Goal: Information Seeking & Learning: Learn about a topic

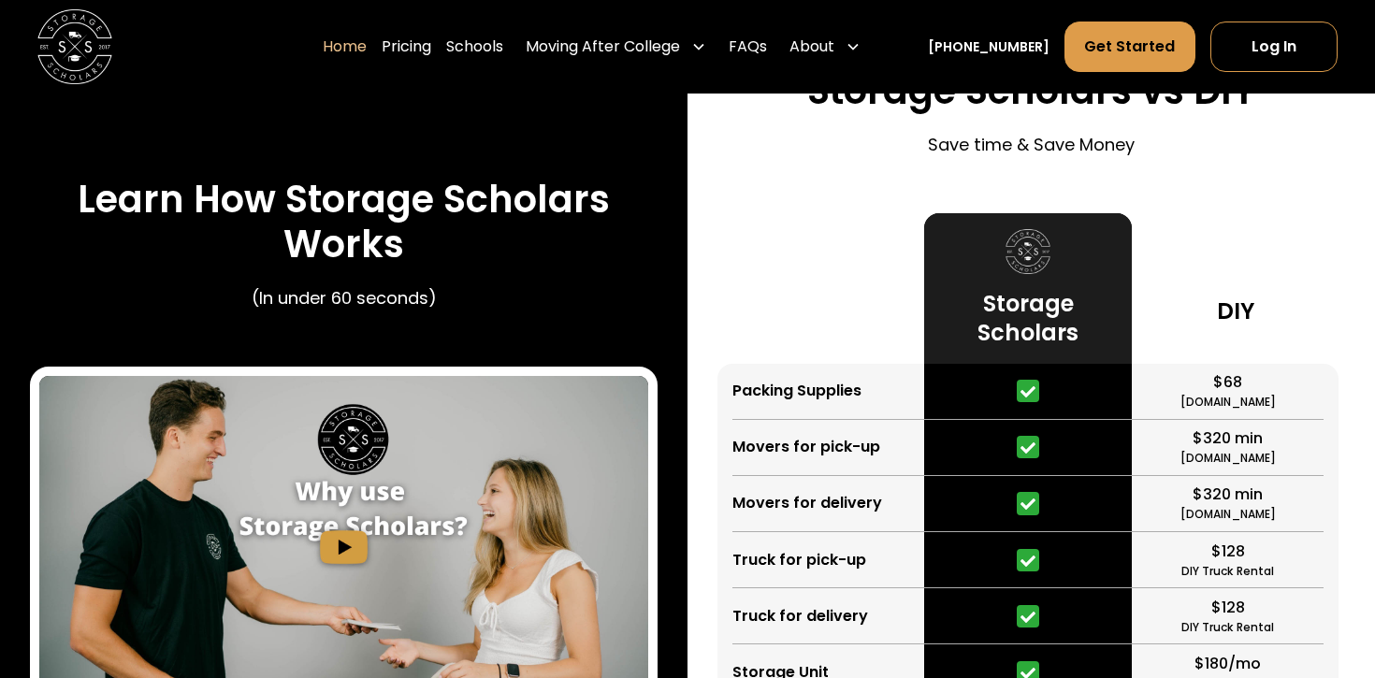
scroll to position [3341, 0]
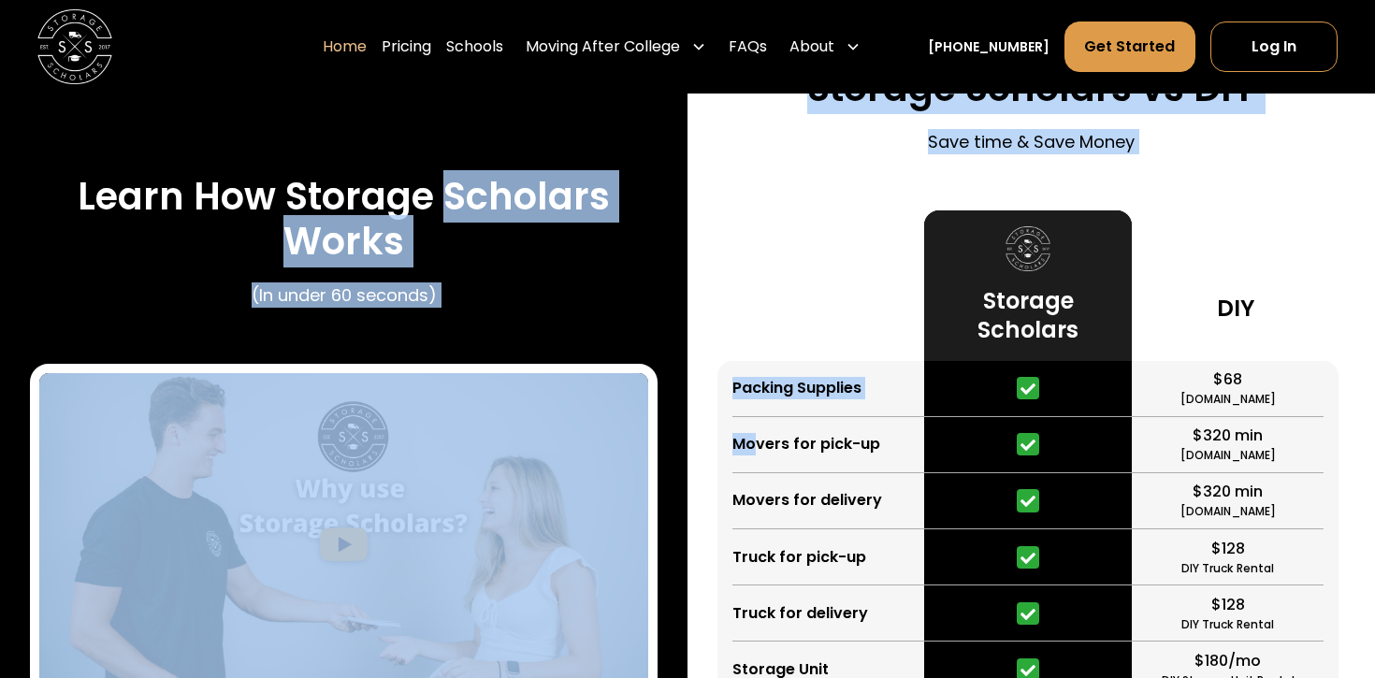
drag, startPoint x: 440, startPoint y: 194, endPoint x: 748, endPoint y: 448, distance: 400.0
click at [754, 447] on div "Learn How Storage Scholars Works (In under 60 seconds) Storage Scholars vs DIY …" at bounding box center [687, 450] width 1375 height 1008
click at [757, 453] on div "Movers for pick-up" at bounding box center [806, 444] width 148 height 22
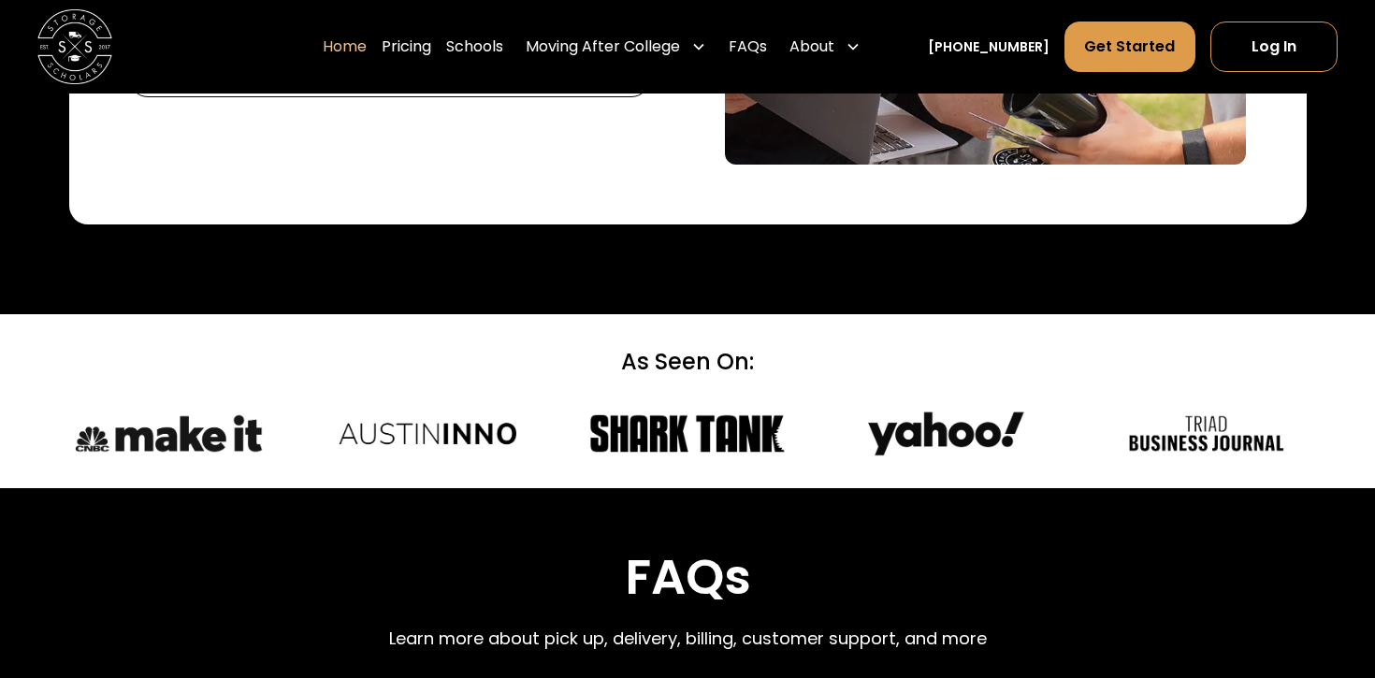
scroll to position [4919, 0]
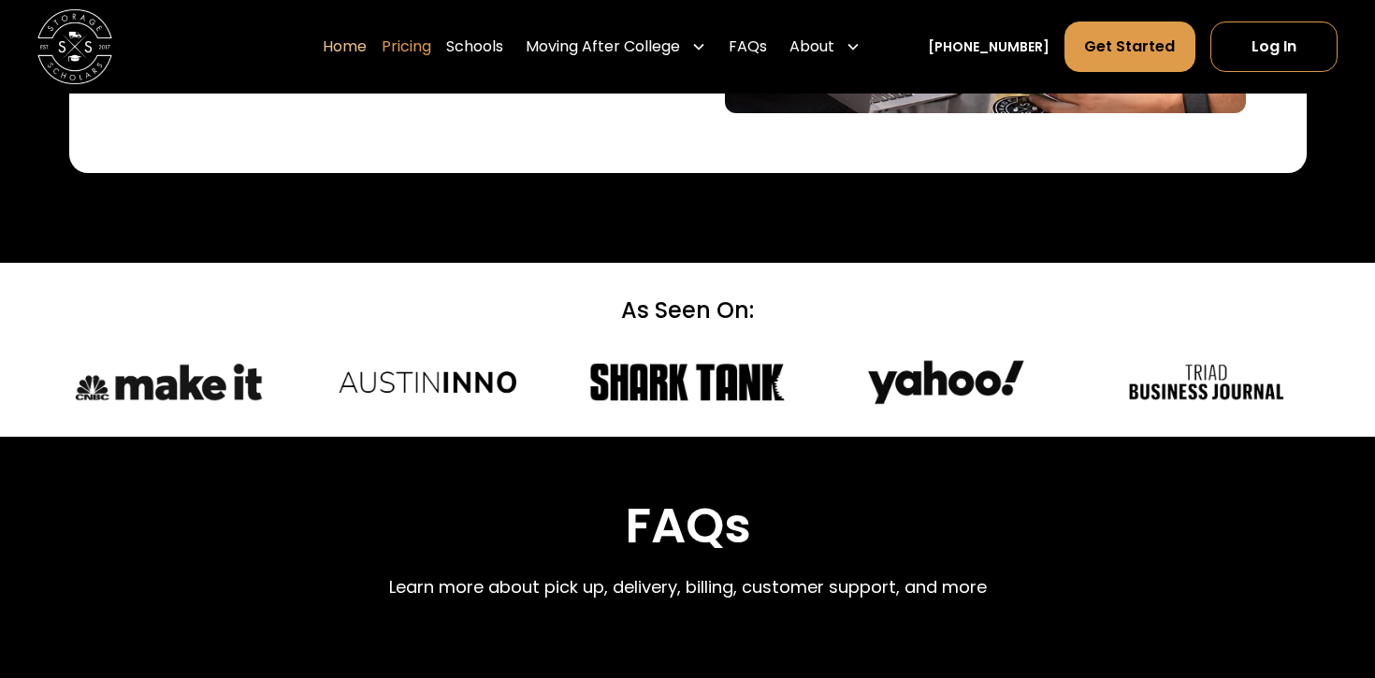
click at [431, 46] on link "Pricing" at bounding box center [407, 47] width 50 height 52
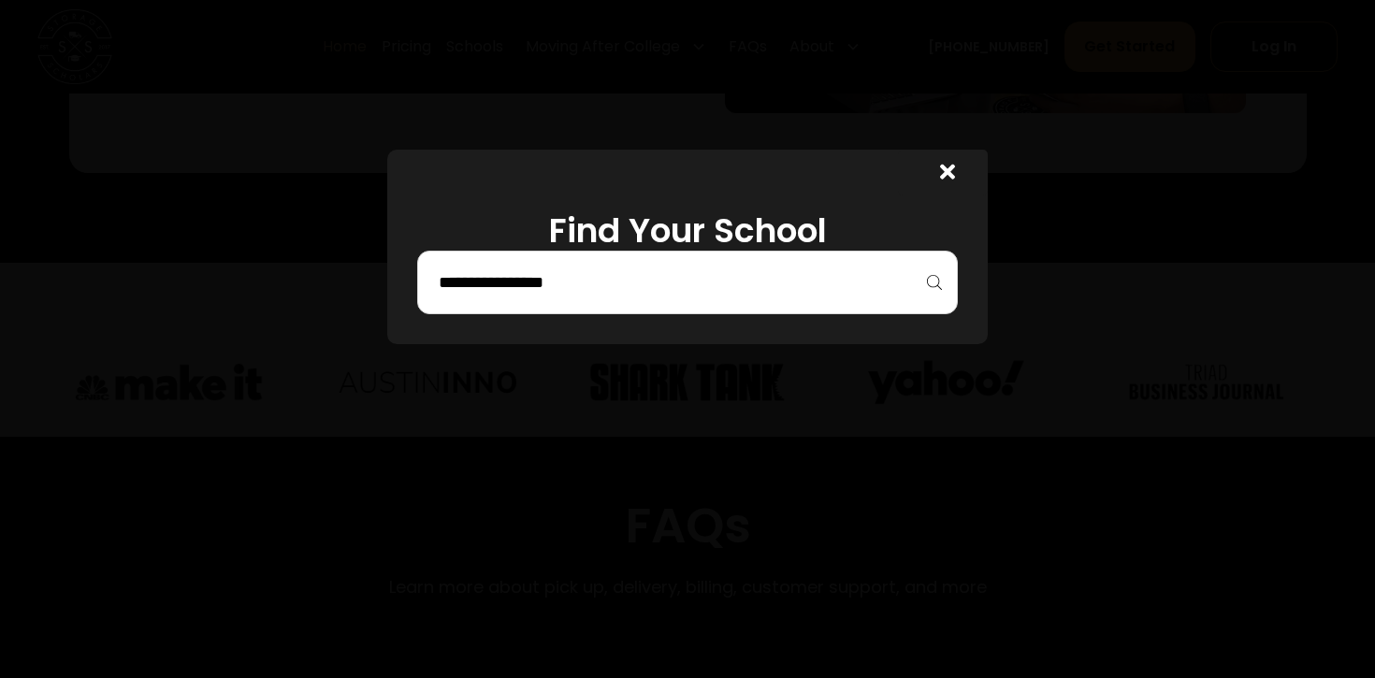
click at [683, 293] on input "search" at bounding box center [687, 283] width 501 height 32
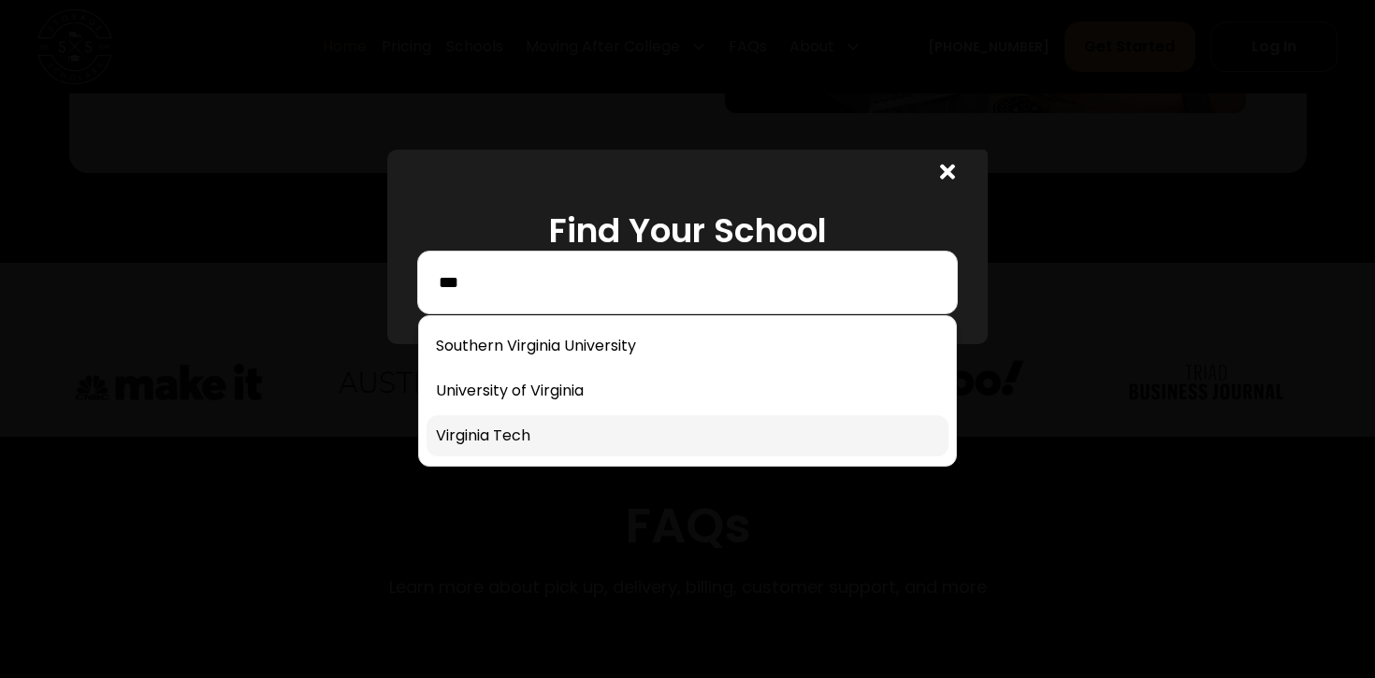
type input "***"
click at [574, 434] on link at bounding box center [687, 435] width 522 height 41
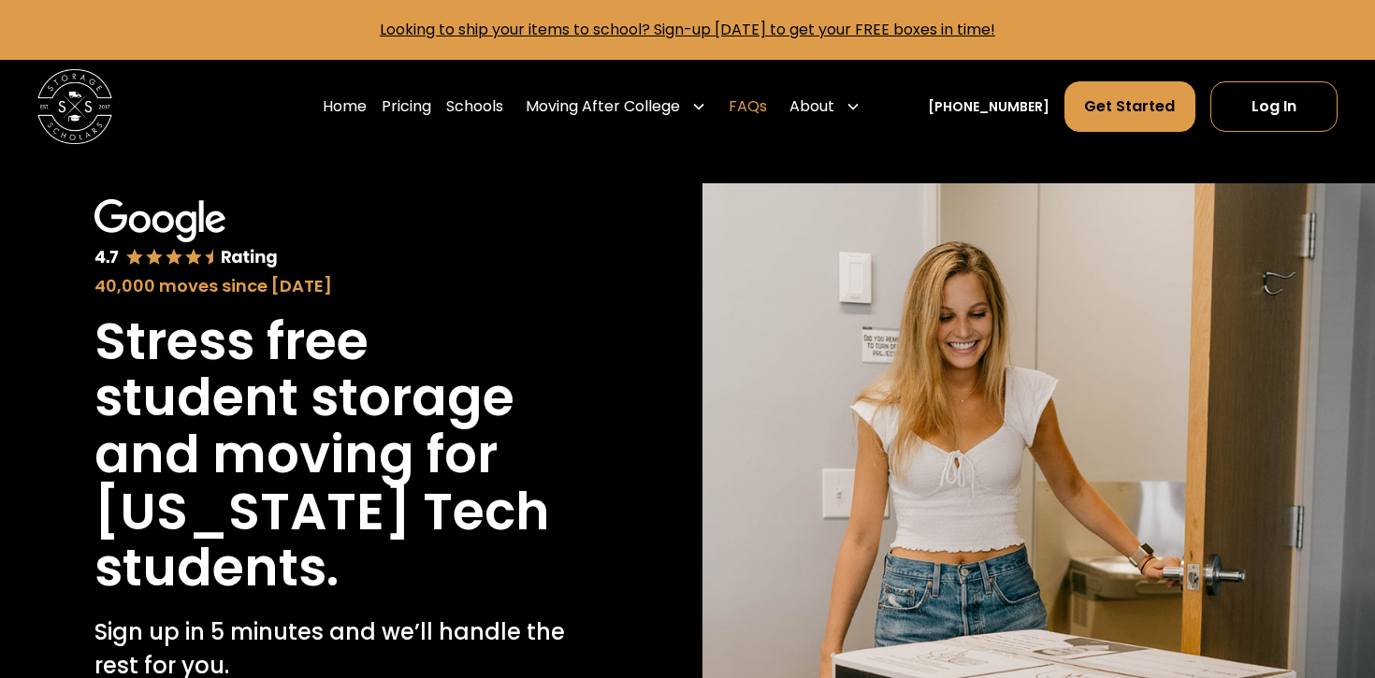
click at [767, 108] on link "FAQs" at bounding box center [748, 106] width 38 height 52
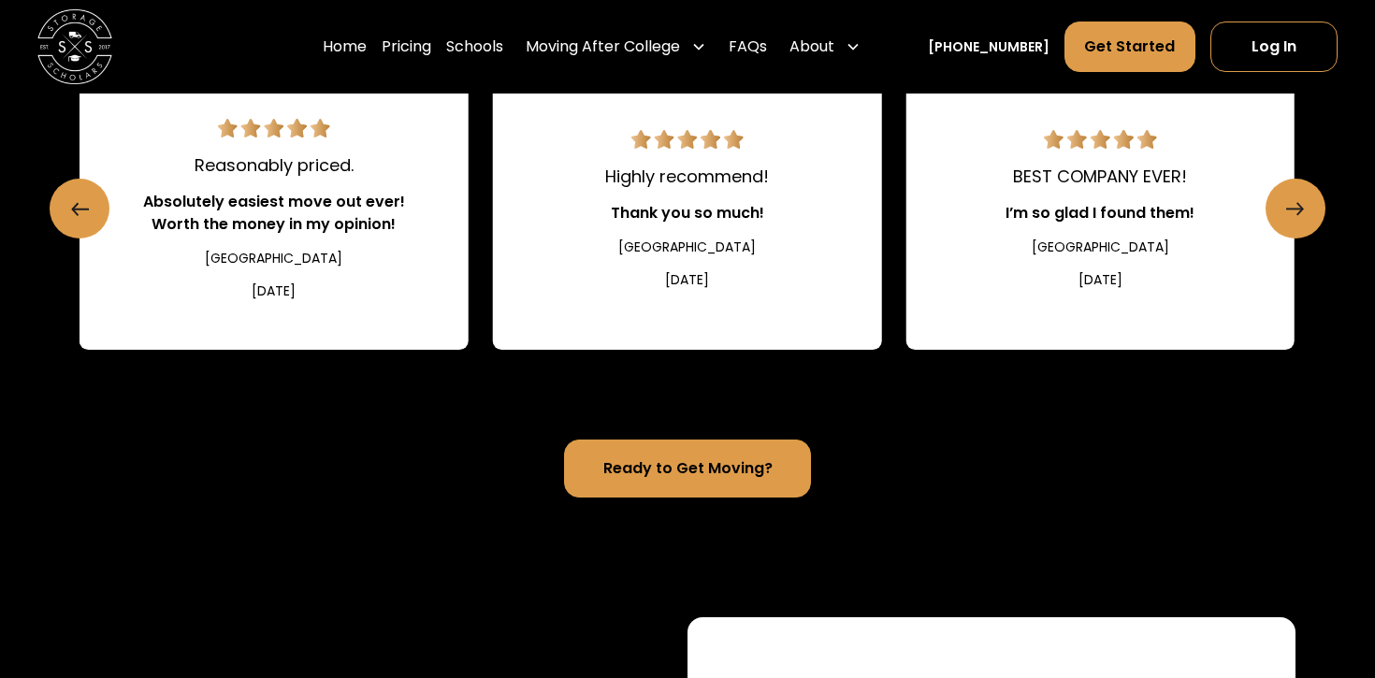
scroll to position [2119, 0]
